Goal: Transaction & Acquisition: Purchase product/service

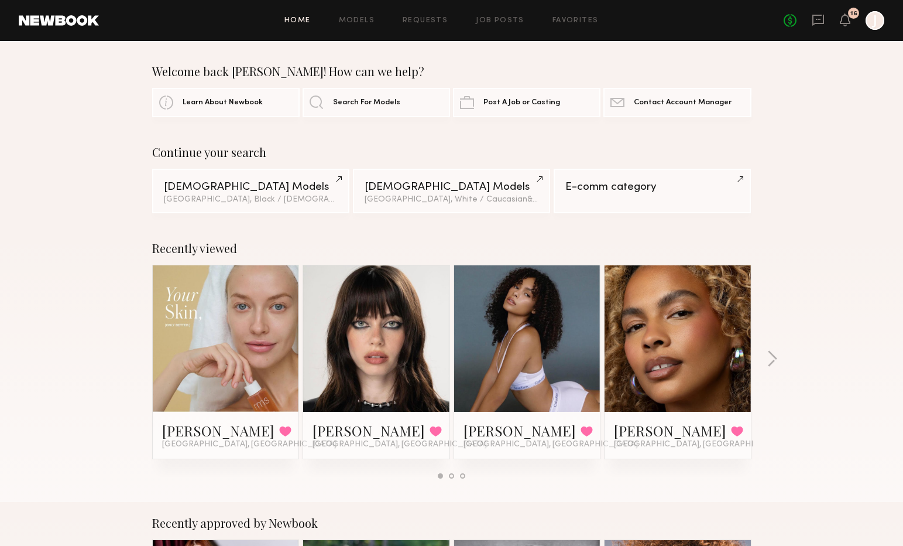
click at [873, 22] on div at bounding box center [875, 20] width 19 height 19
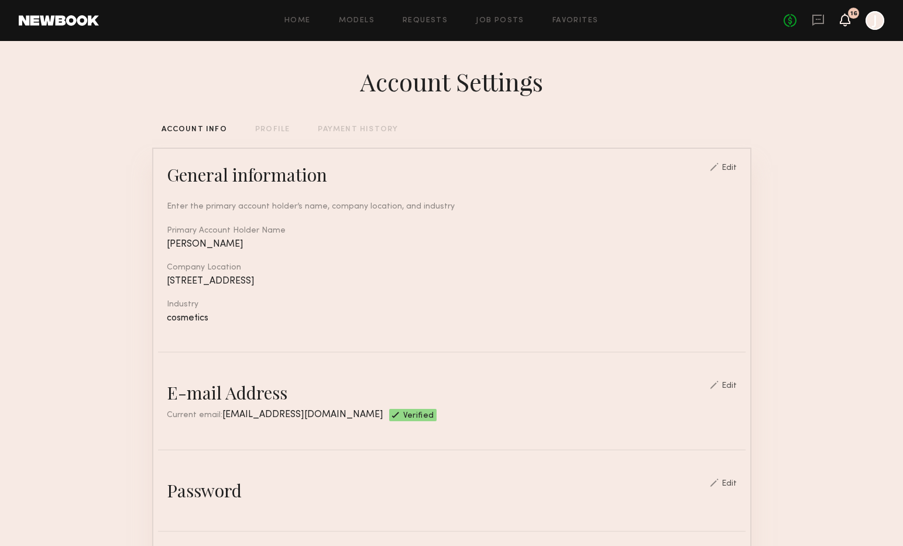
click at [845, 23] on icon at bounding box center [845, 19] width 9 height 8
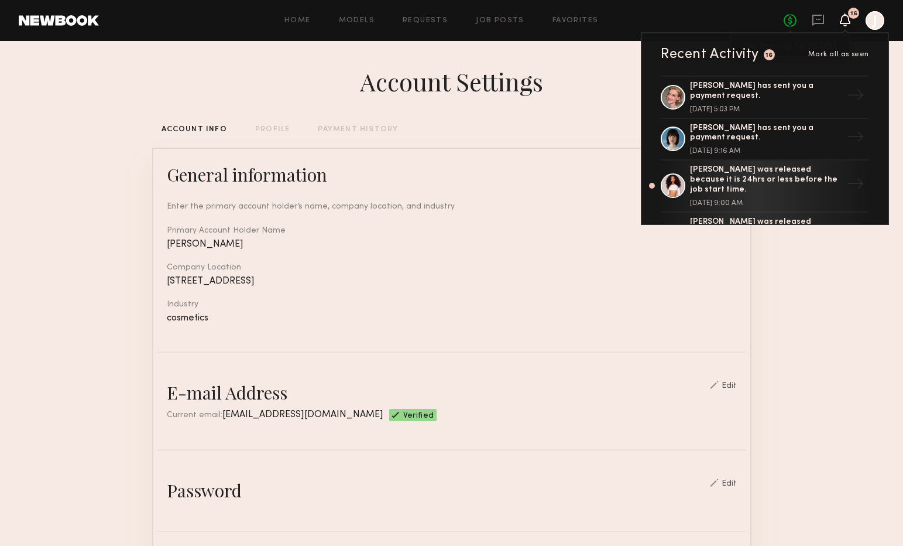
click at [789, 23] on link "No fees up to $5,000" at bounding box center [790, 20] width 13 height 13
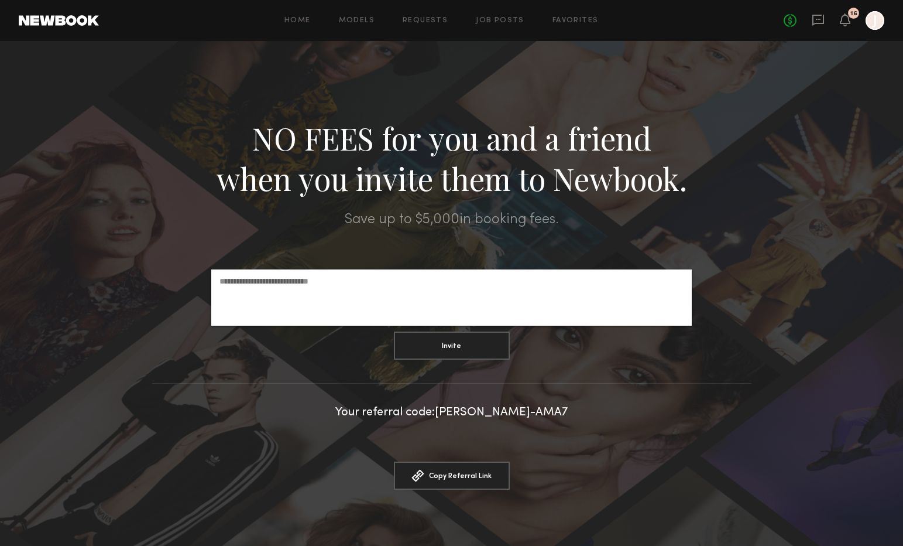
click at [838, 23] on div "No fees up to $5,000 16 J" at bounding box center [834, 20] width 101 height 19
click at [855, 23] on div "No fees up to $5,000 16 J" at bounding box center [834, 20] width 101 height 19
click at [847, 23] on icon at bounding box center [845, 19] width 9 height 8
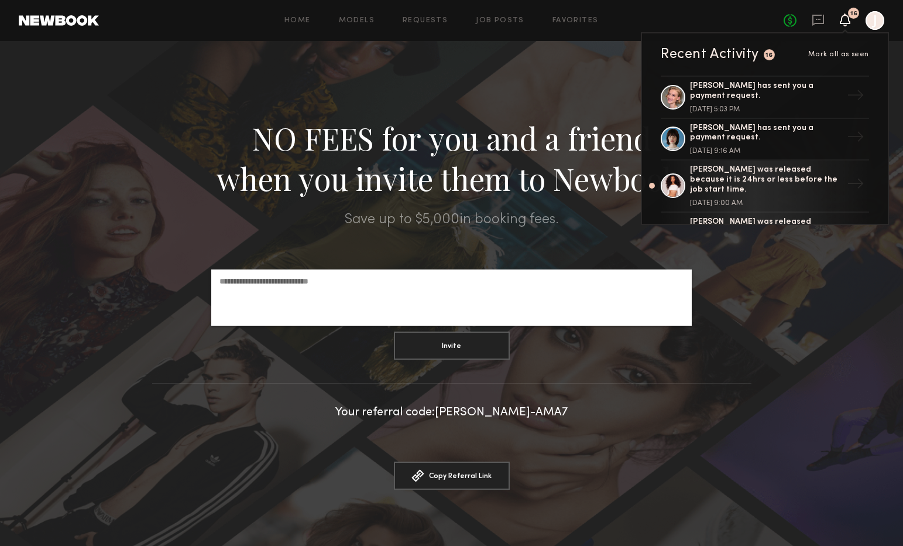
click at [788, 95] on div "[PERSON_NAME] has sent you a payment request." at bounding box center [766, 91] width 152 height 20
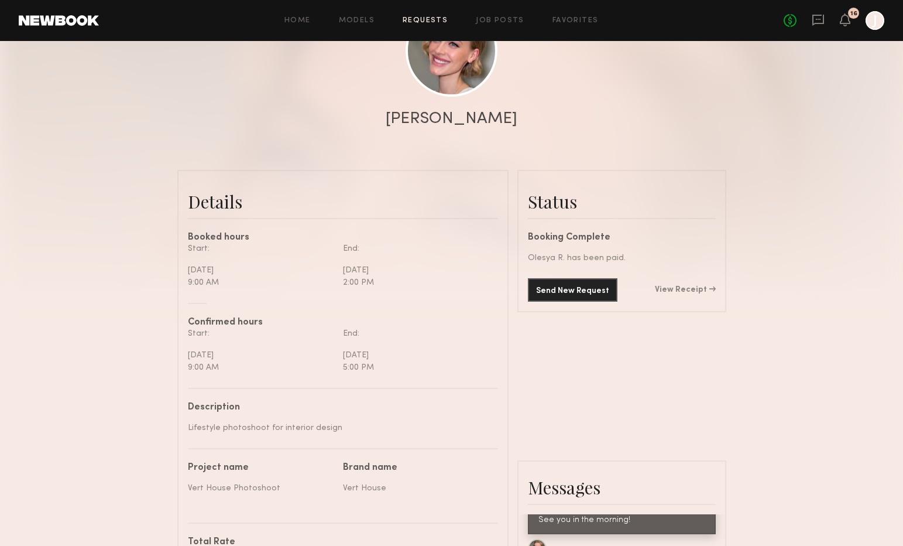
scroll to position [190, 0]
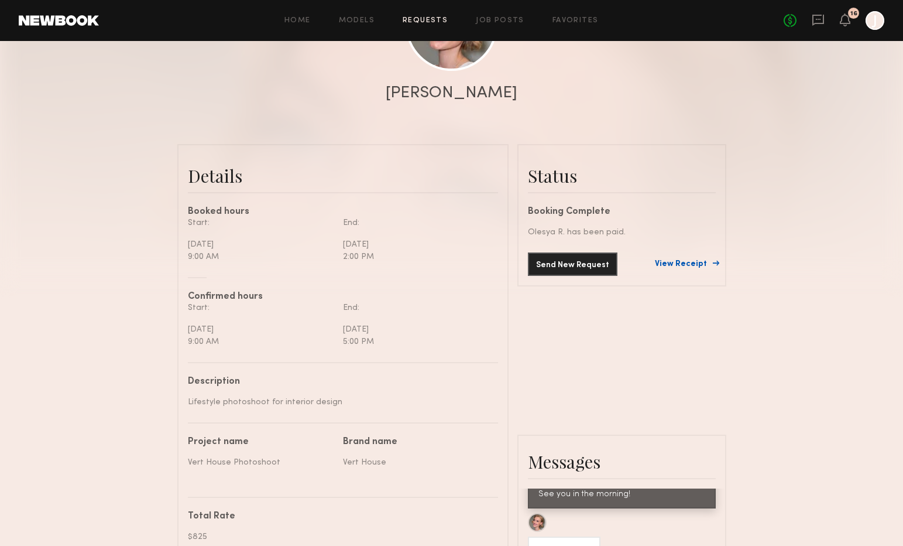
click at [690, 263] on link "View Receipt" at bounding box center [685, 264] width 61 height 8
